Goal: Task Accomplishment & Management: Manage account settings

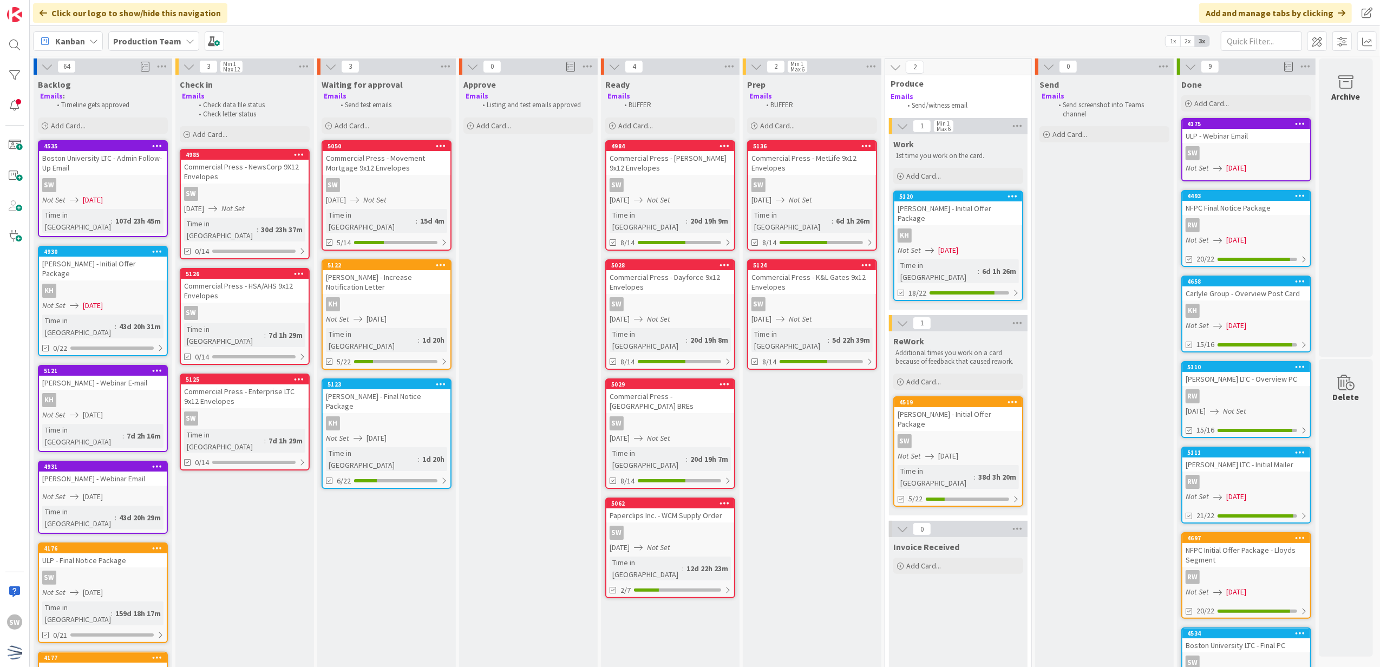
click at [267, 288] on div "Commercial Press - HSA/AHS 9x12 Envelopes" at bounding box center [245, 291] width 128 height 24
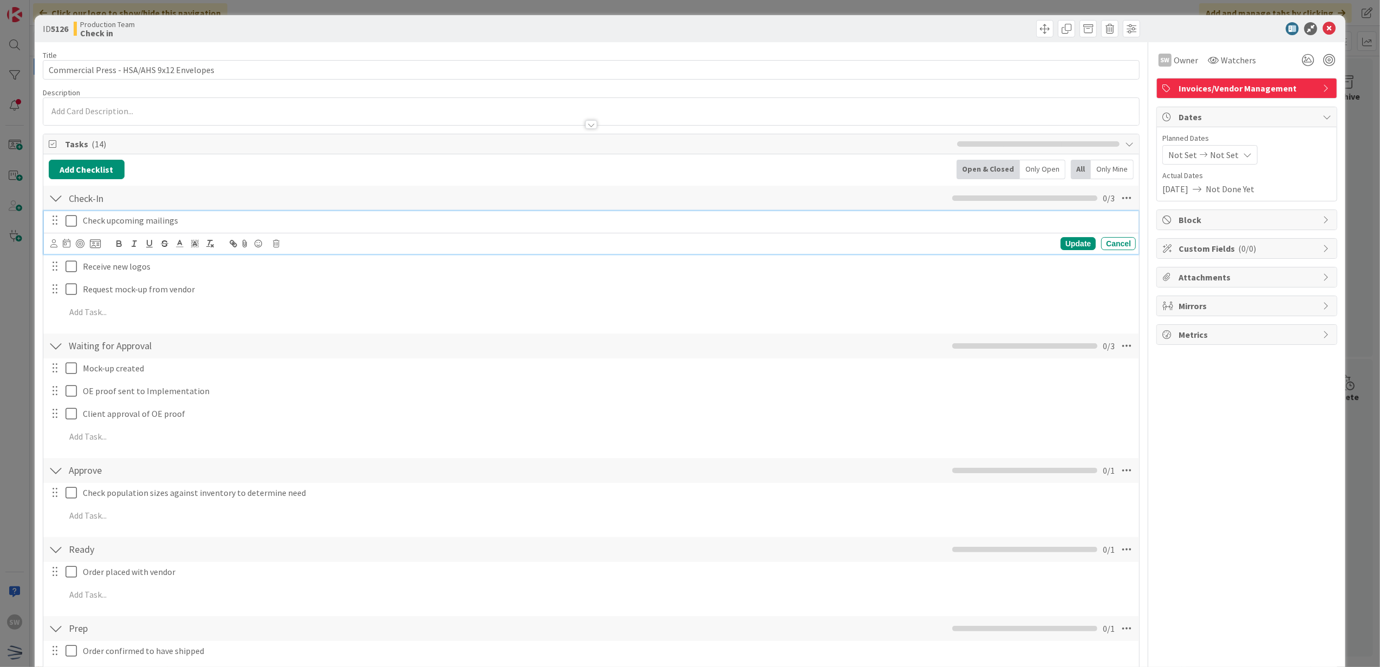
click at [65, 224] on icon at bounding box center [70, 220] width 11 height 13
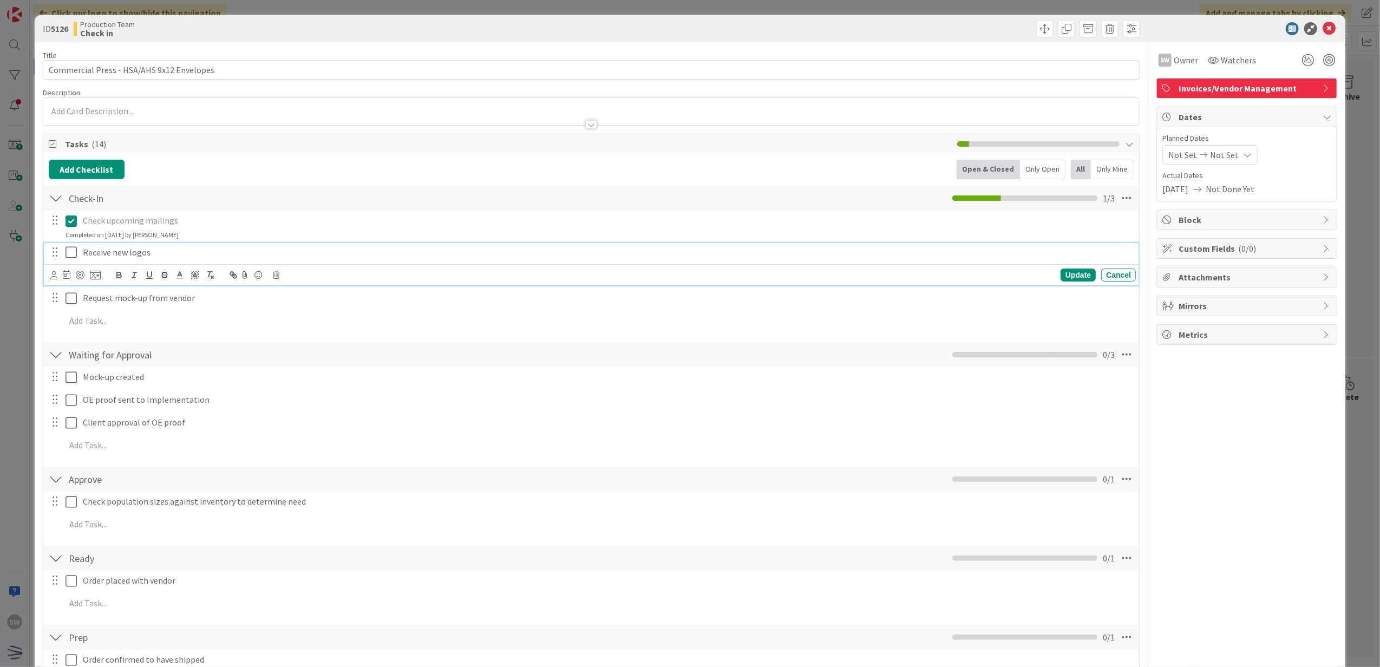
click at [70, 255] on icon at bounding box center [70, 252] width 11 height 13
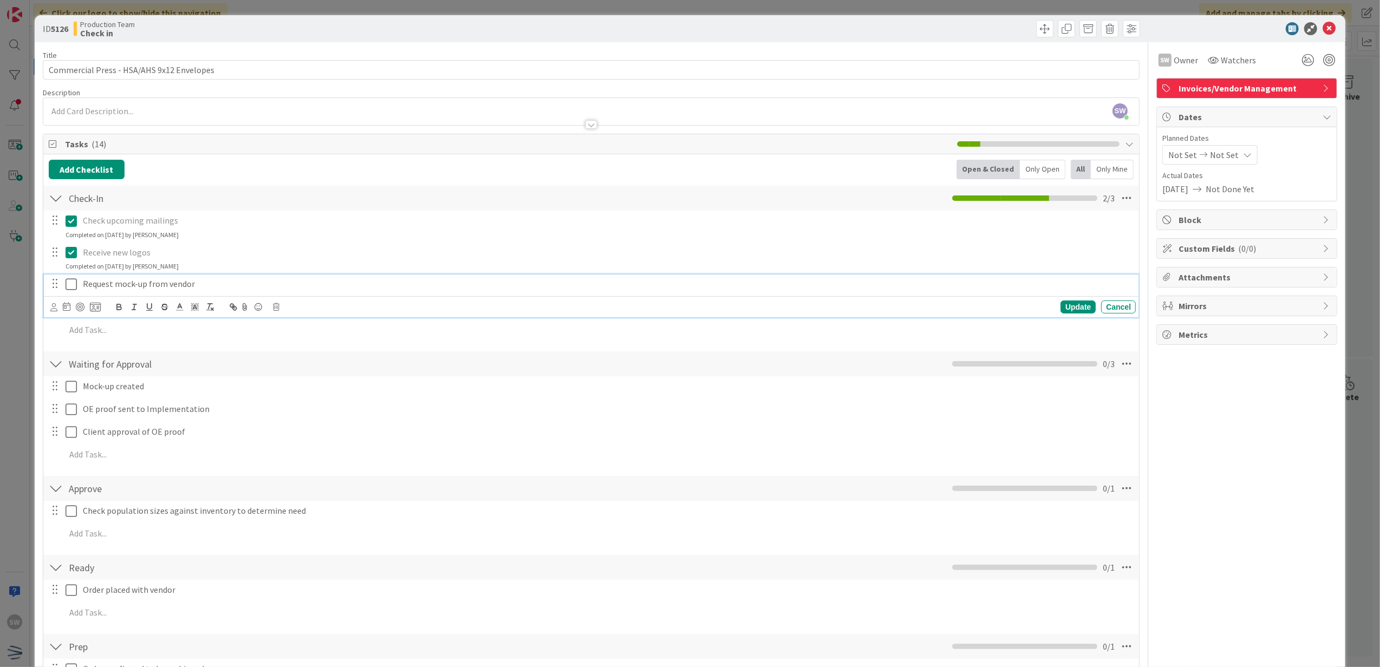
click at [72, 281] on icon at bounding box center [70, 284] width 11 height 13
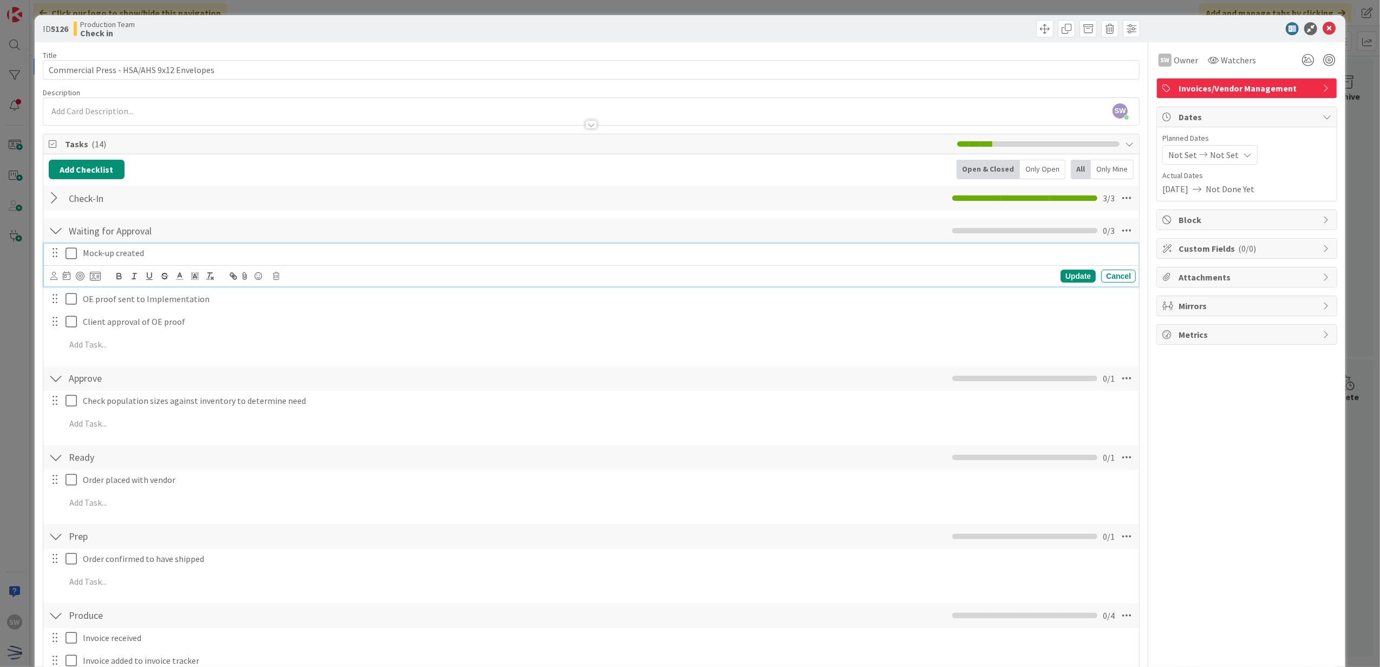
click at [74, 259] on icon at bounding box center [70, 253] width 11 height 13
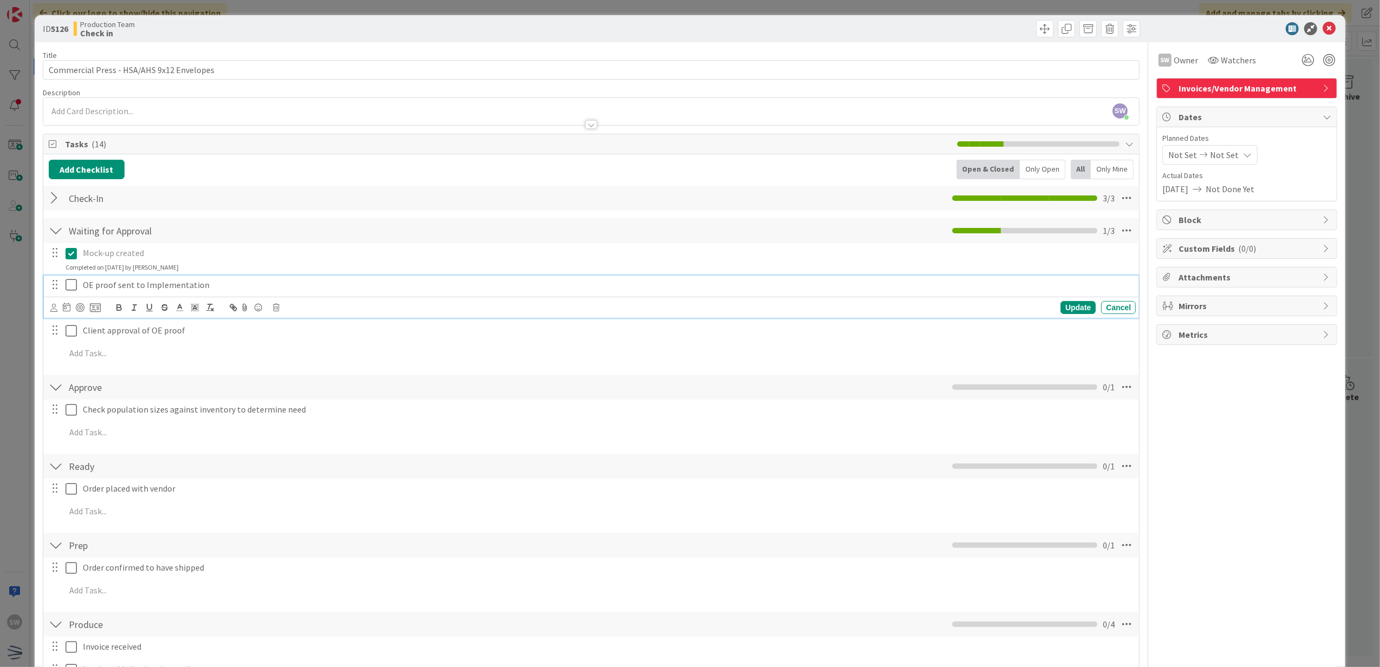
click at [70, 291] on icon at bounding box center [70, 284] width 11 height 13
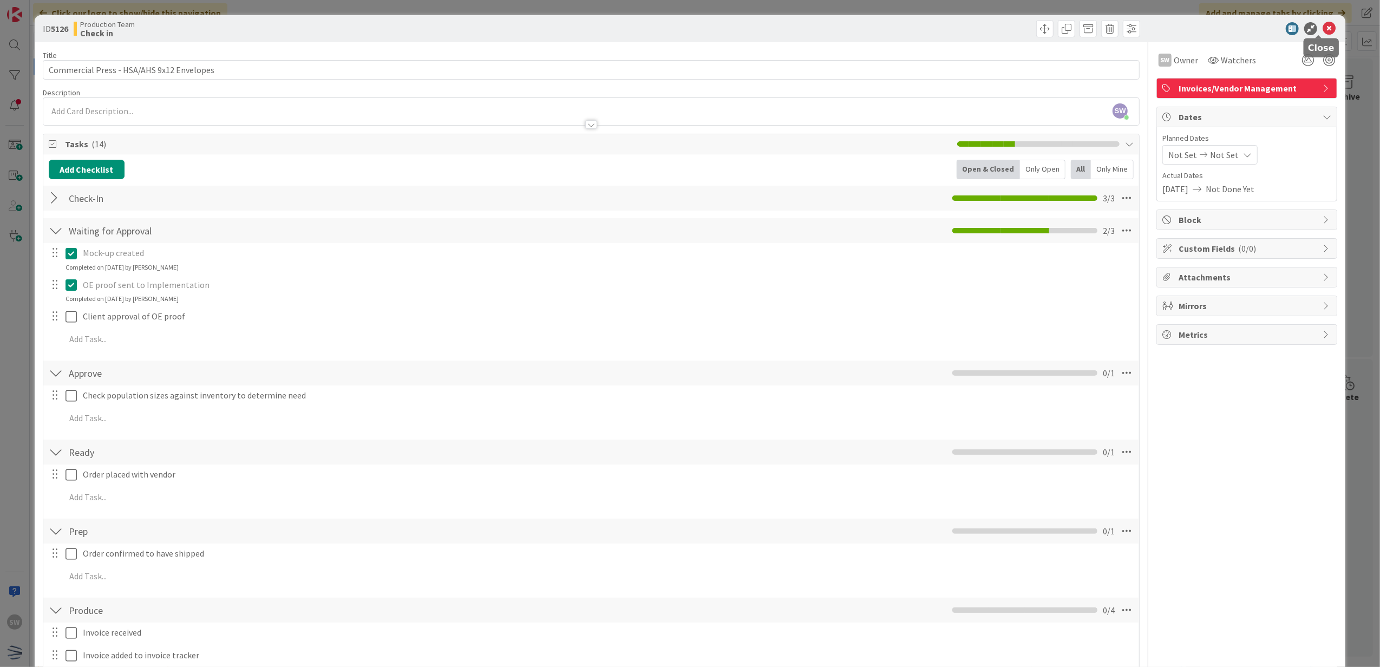
click at [1322, 30] on icon at bounding box center [1328, 28] width 13 height 13
